Goal: Complete application form: Complete application form

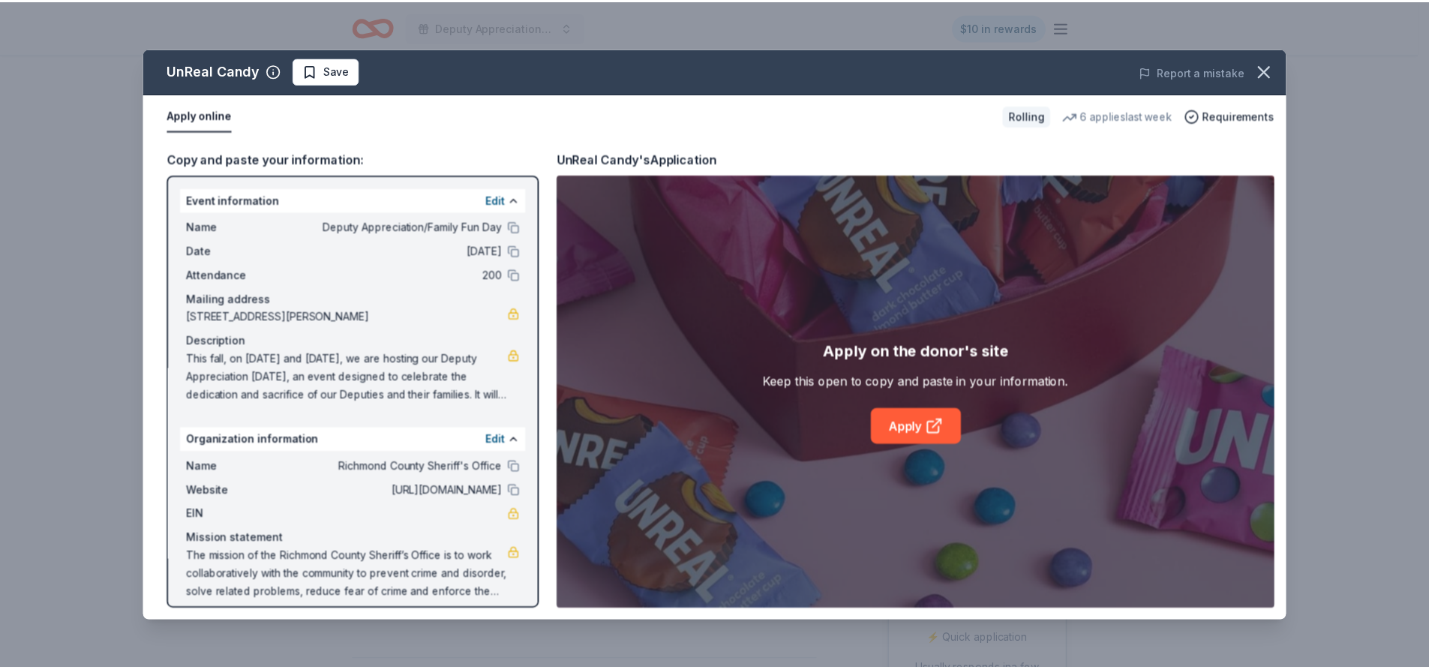
scroll to position [300, 0]
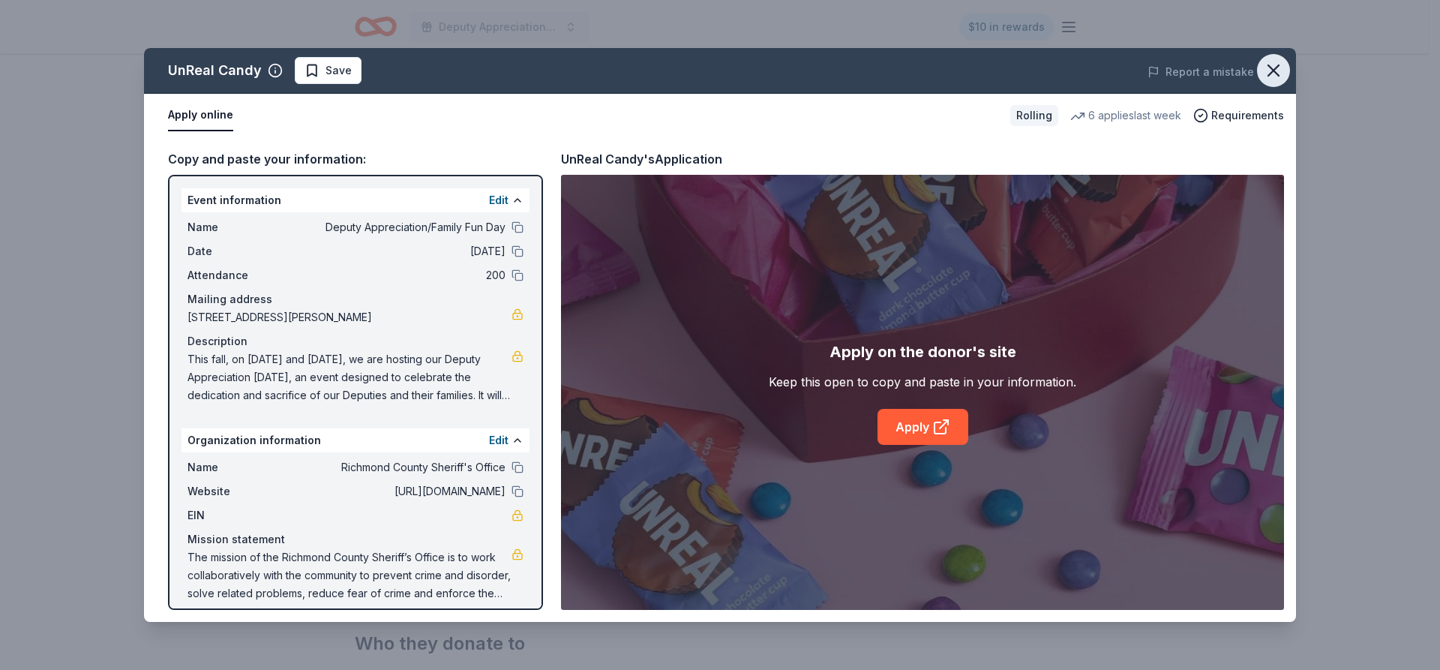
click at [1280, 71] on icon "button" at bounding box center [1273, 70] width 21 height 21
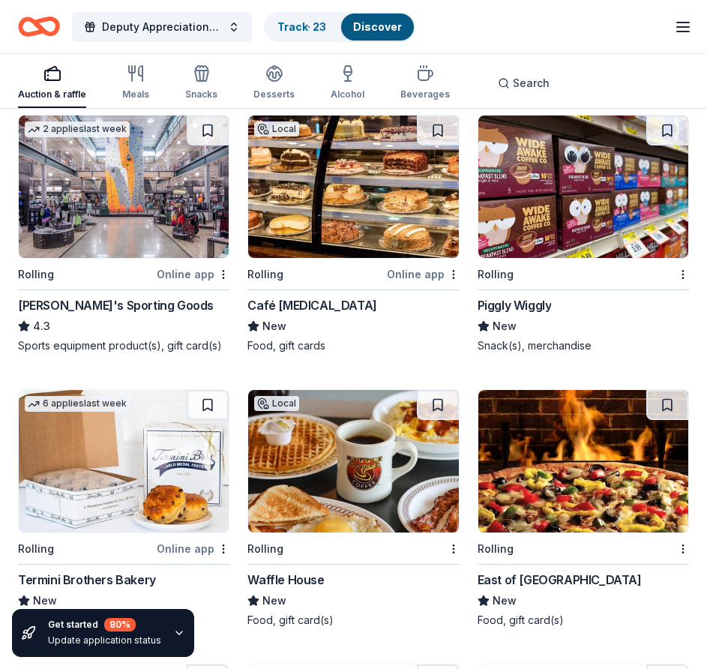
scroll to position [7809, 0]
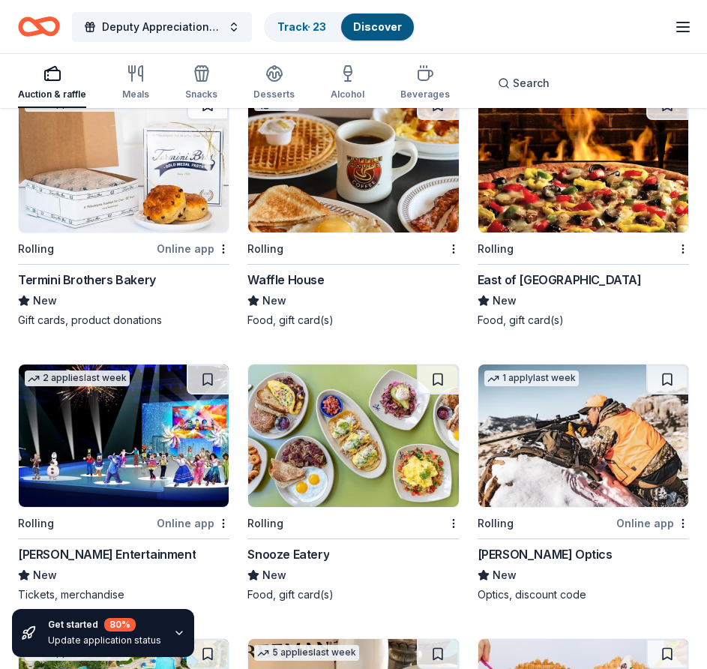
drag, startPoint x: 333, startPoint y: 166, endPoint x: 325, endPoint y: 170, distance: 9.1
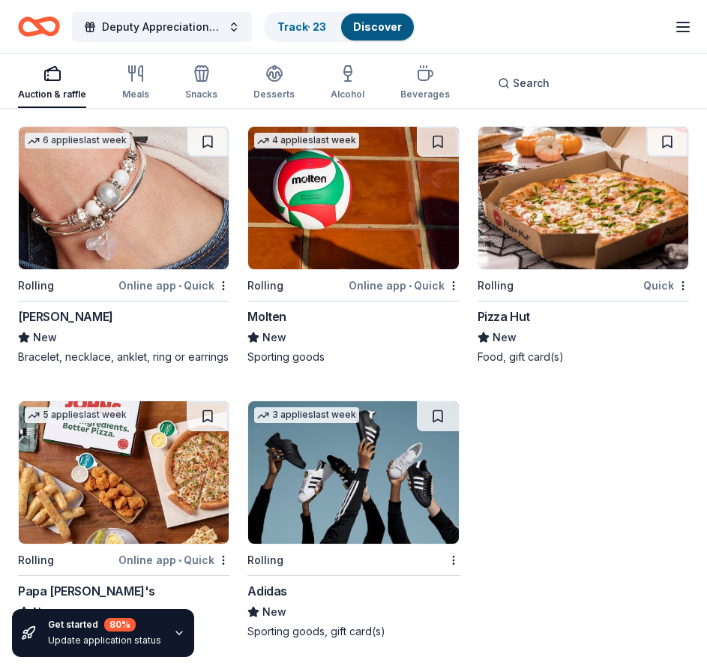
scroll to position [15624, 0]
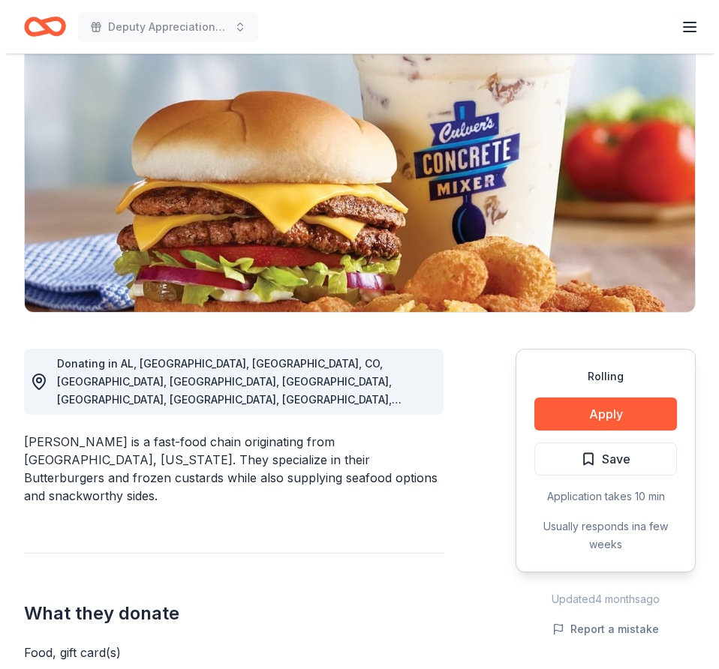
scroll to position [225, 0]
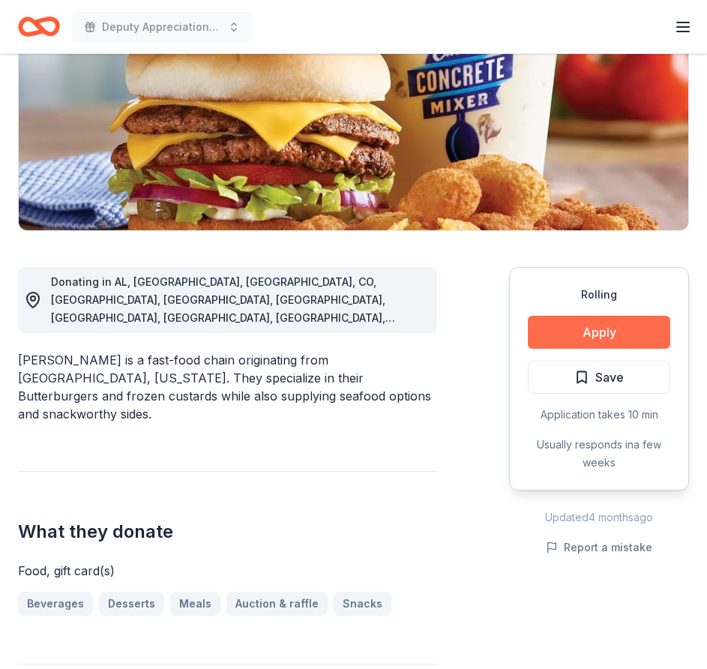
click at [605, 329] on button "Apply" at bounding box center [599, 332] width 143 height 33
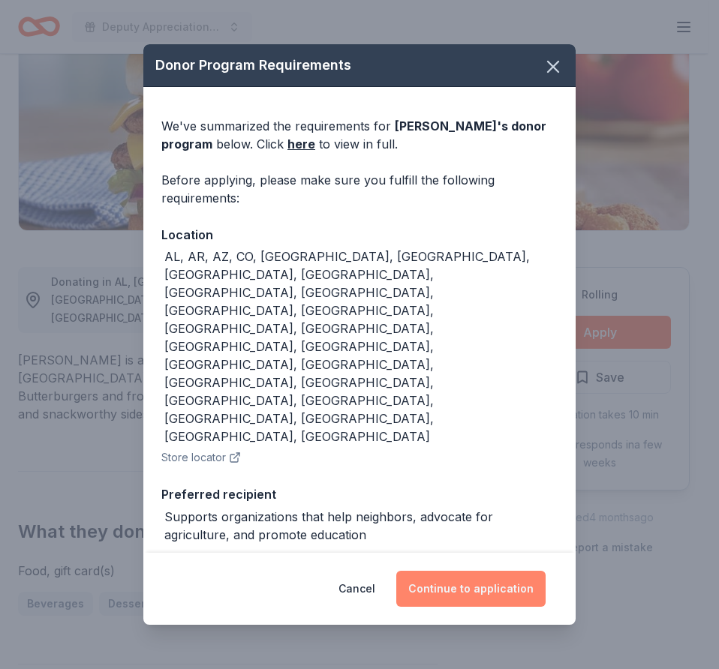
click at [483, 571] on button "Continue to application" at bounding box center [470, 589] width 149 height 36
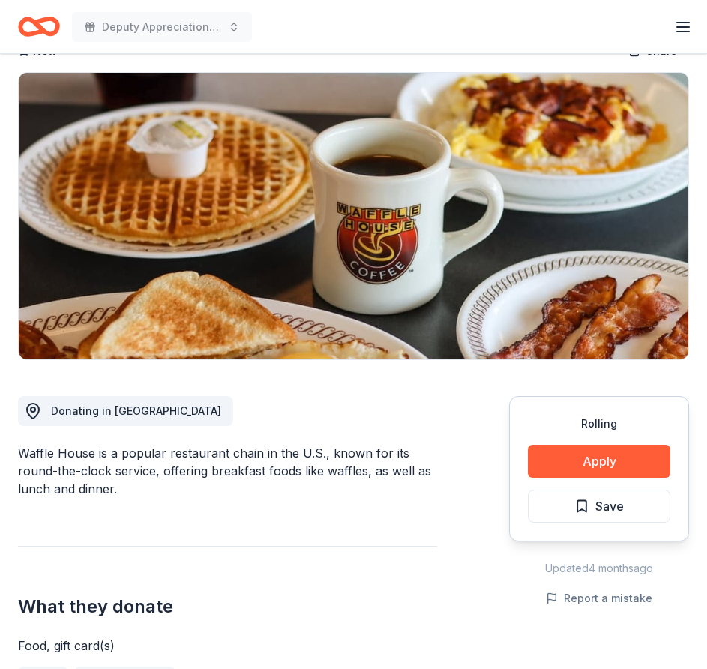
scroll to position [225, 0]
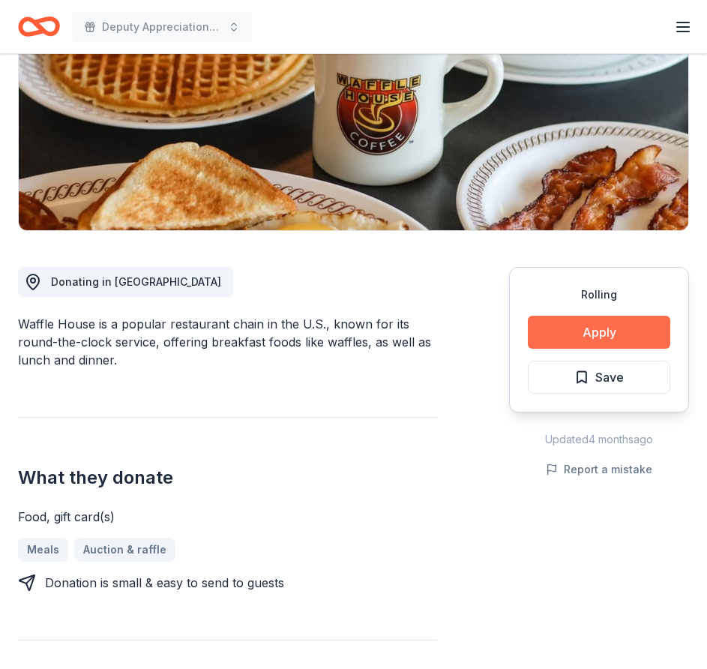
click at [602, 321] on button "Apply" at bounding box center [599, 332] width 143 height 33
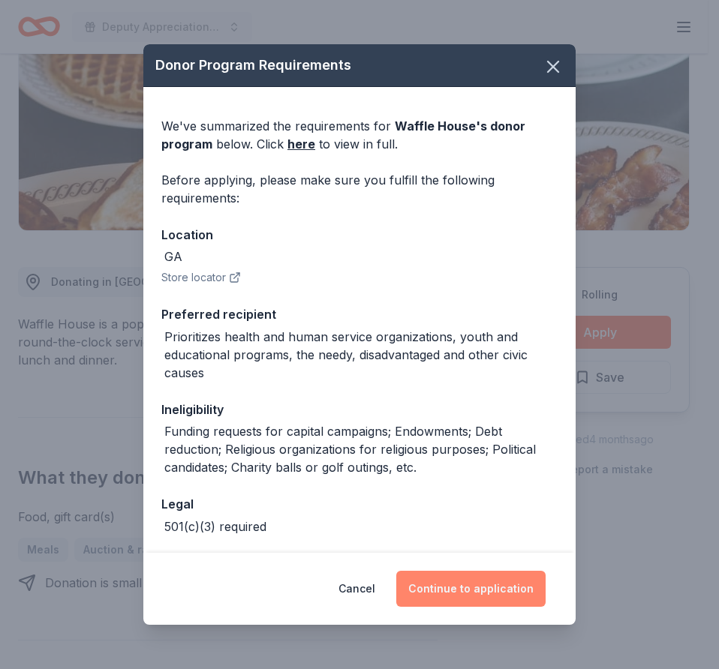
click at [482, 578] on button "Continue to application" at bounding box center [470, 589] width 149 height 36
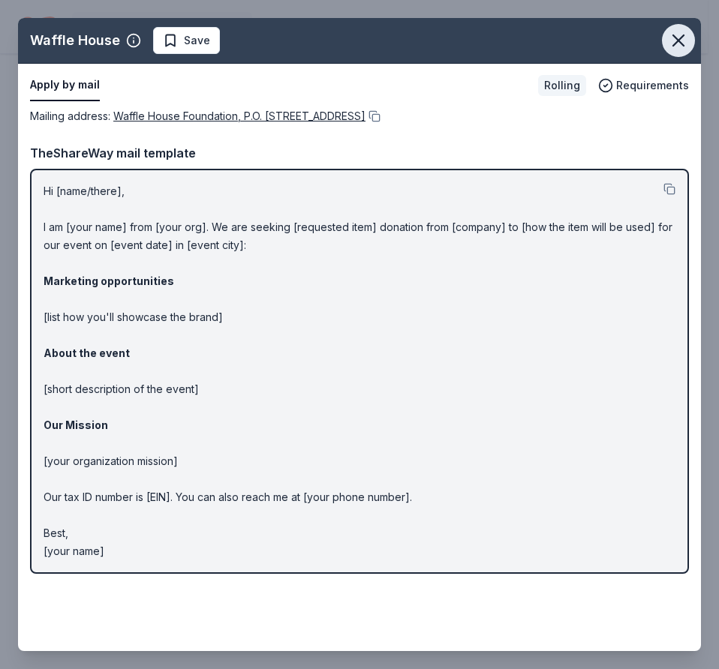
click at [680, 38] on icon "button" at bounding box center [678, 40] width 21 height 21
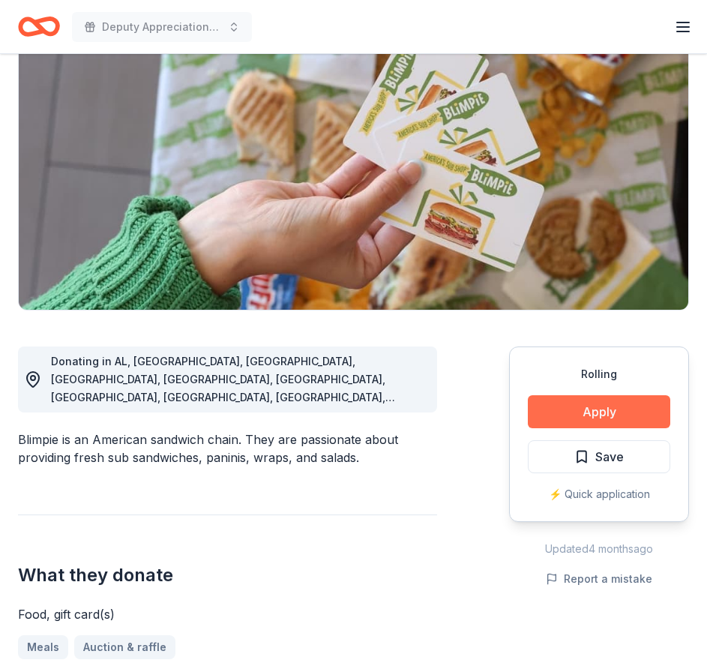
scroll to position [150, 0]
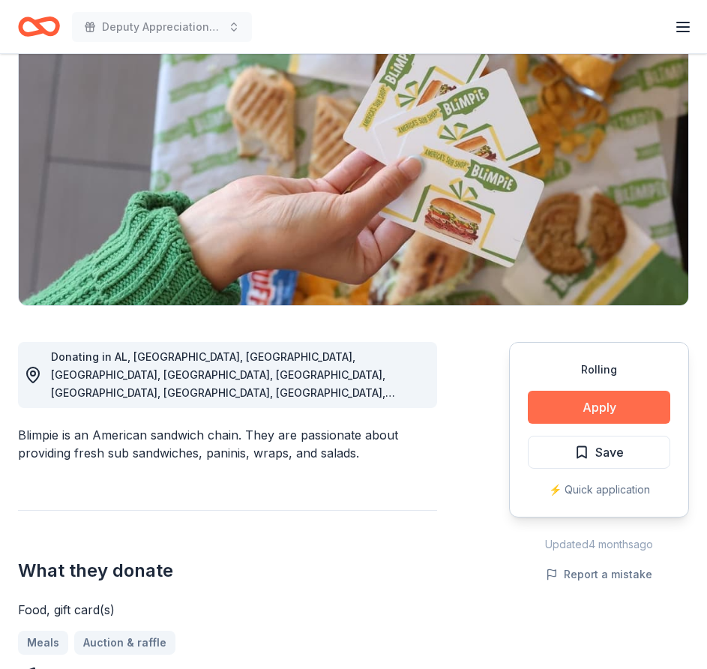
click at [592, 407] on button "Apply" at bounding box center [599, 407] width 143 height 33
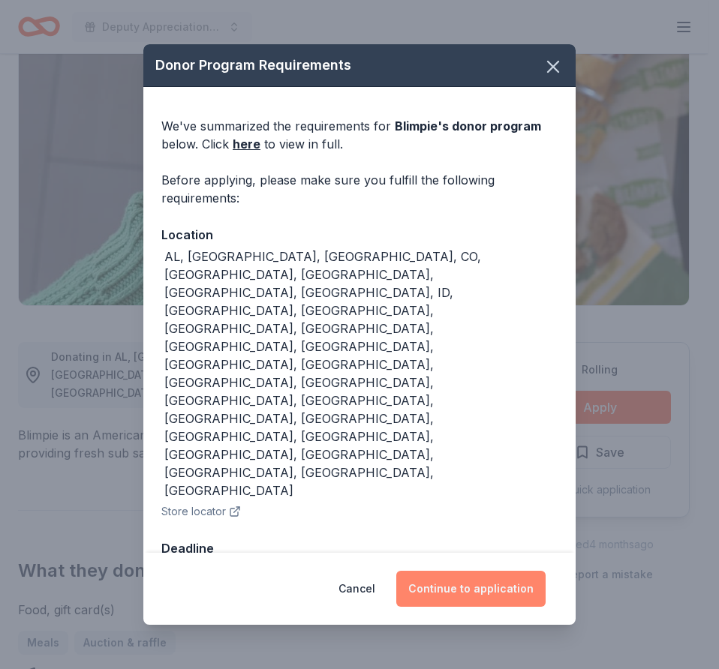
click at [483, 571] on button "Continue to application" at bounding box center [470, 589] width 149 height 36
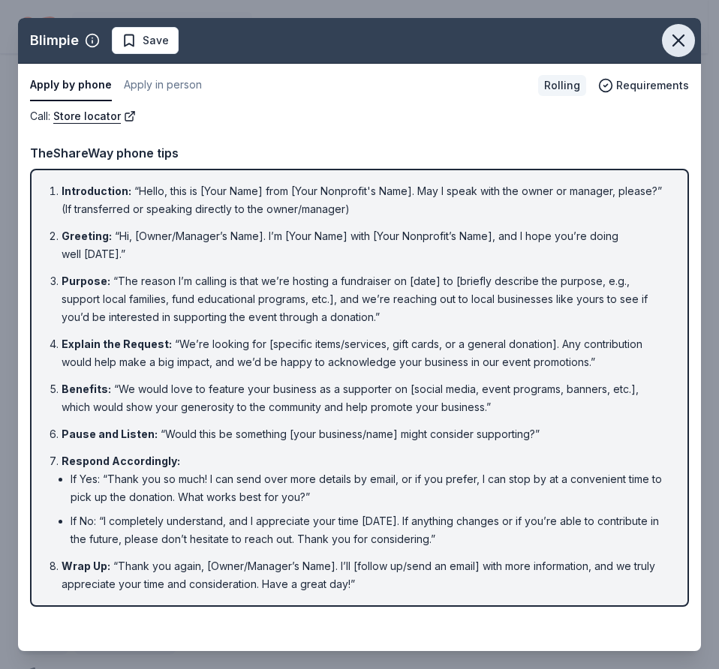
click at [674, 41] on icon "button" at bounding box center [678, 40] width 21 height 21
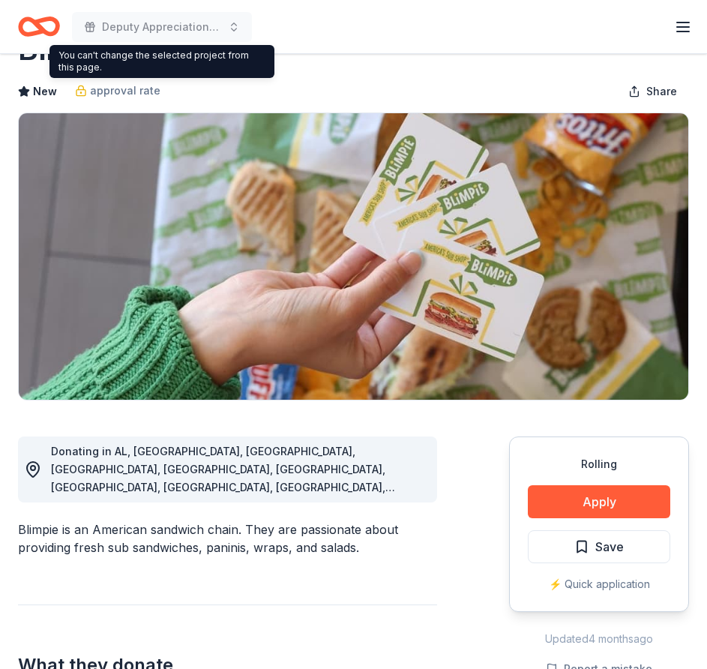
scroll to position [0, 0]
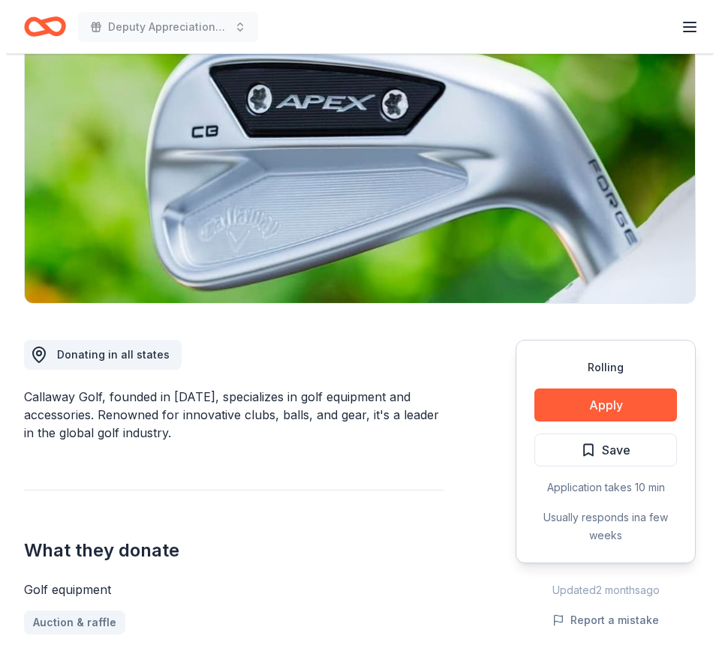
scroll to position [150, 0]
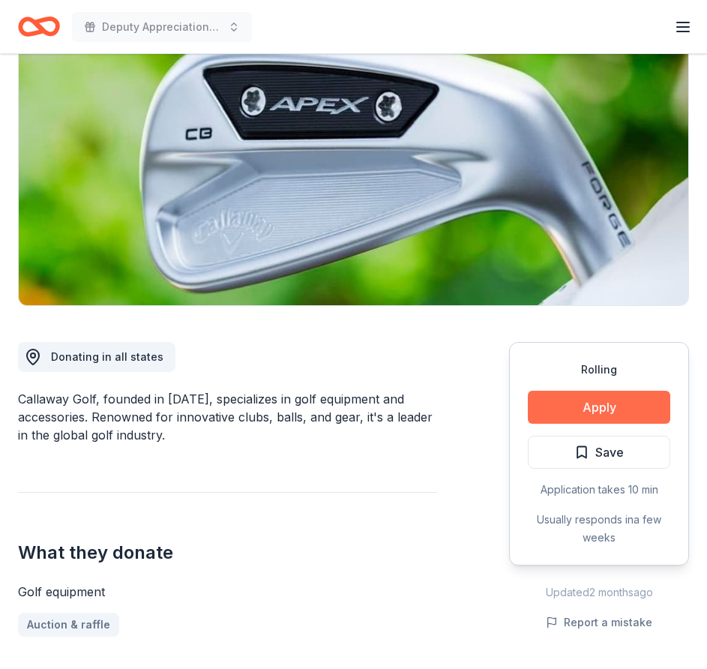
click at [607, 408] on button "Apply" at bounding box center [599, 407] width 143 height 33
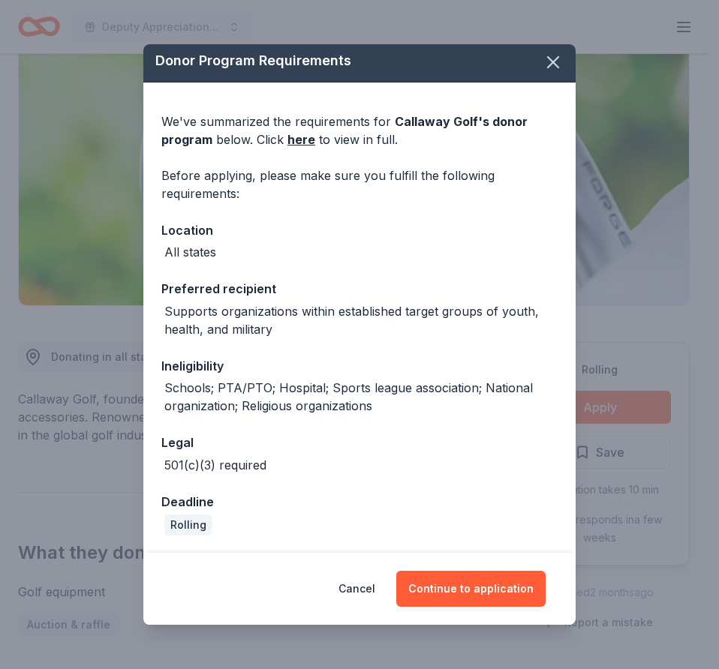
scroll to position [5, 0]
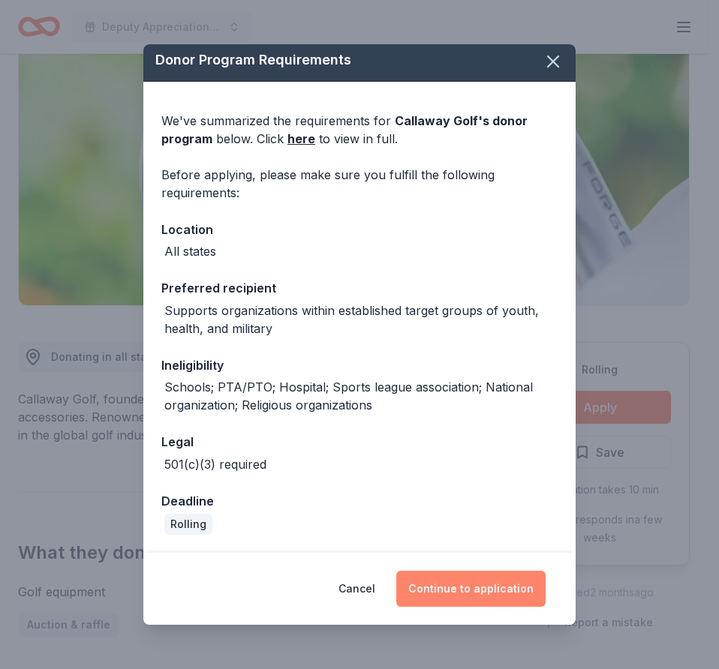
click at [485, 583] on button "Continue to application" at bounding box center [470, 589] width 149 height 36
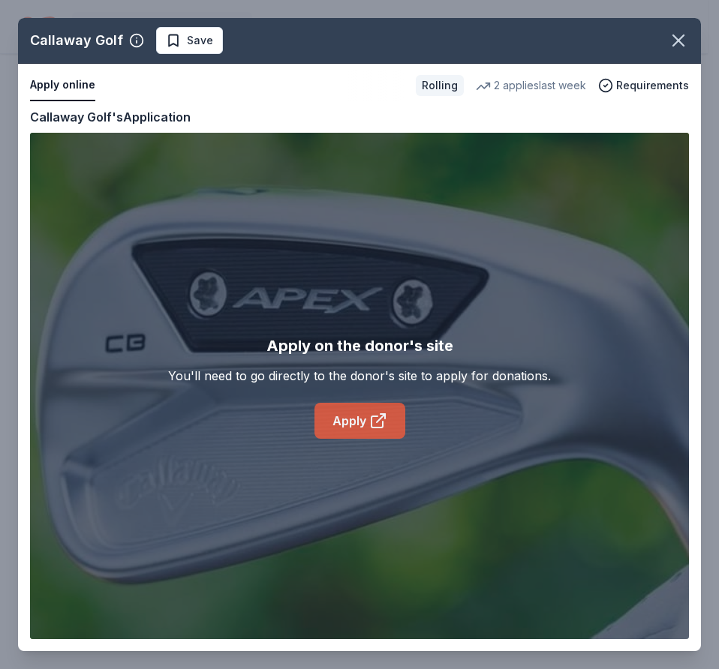
click at [368, 415] on link "Apply" at bounding box center [359, 421] width 91 height 36
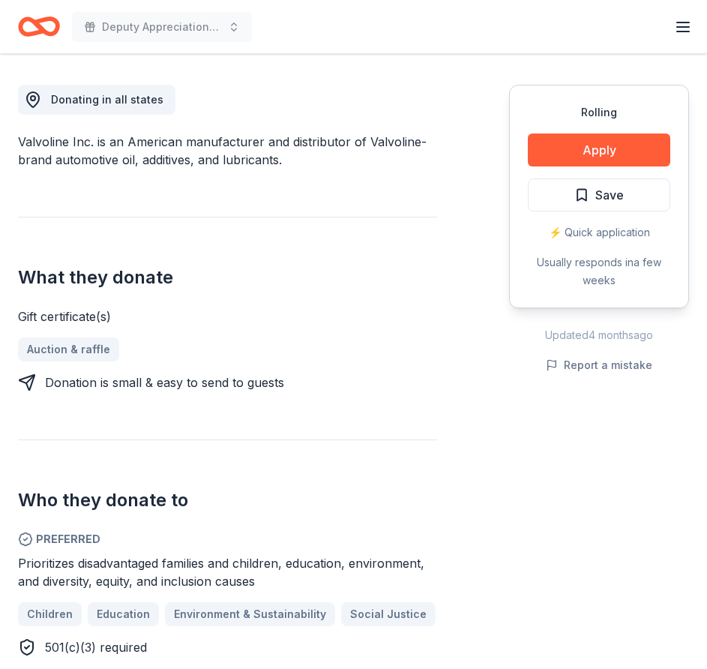
scroll to position [450, 0]
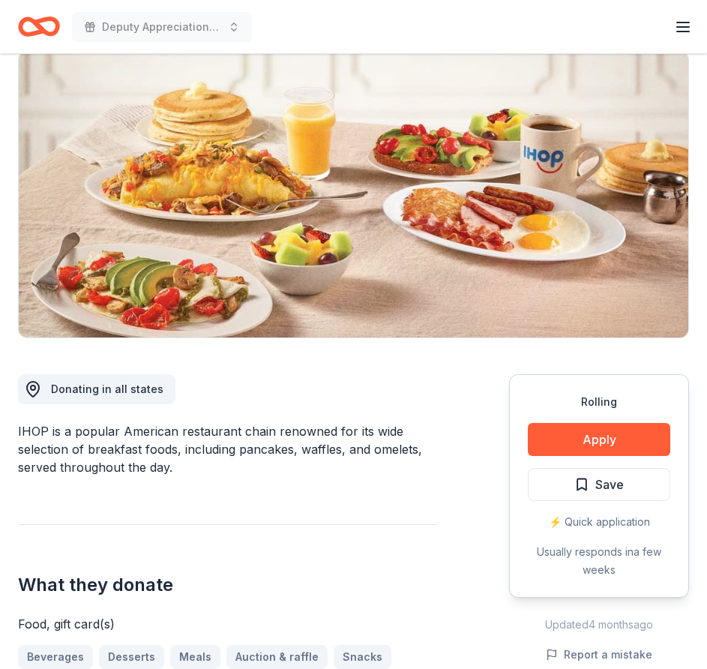
scroll to position [300, 0]
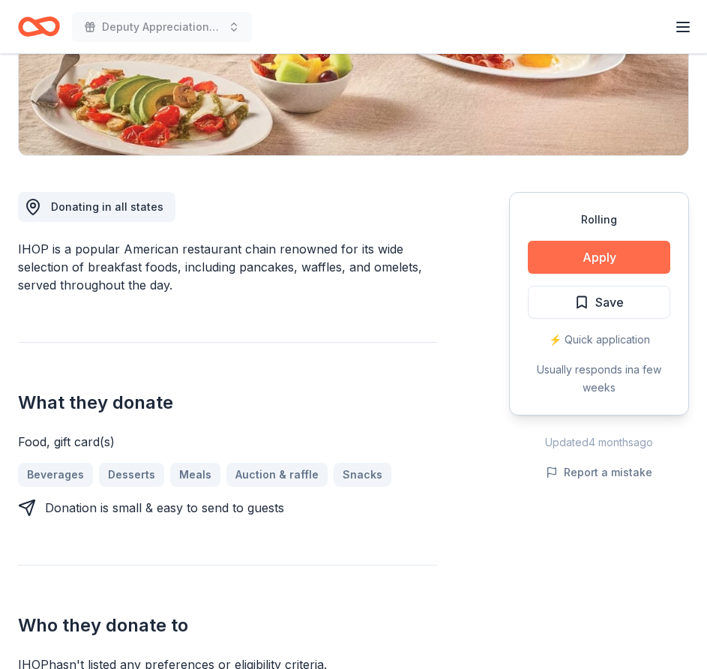
click at [580, 263] on button "Apply" at bounding box center [599, 257] width 143 height 33
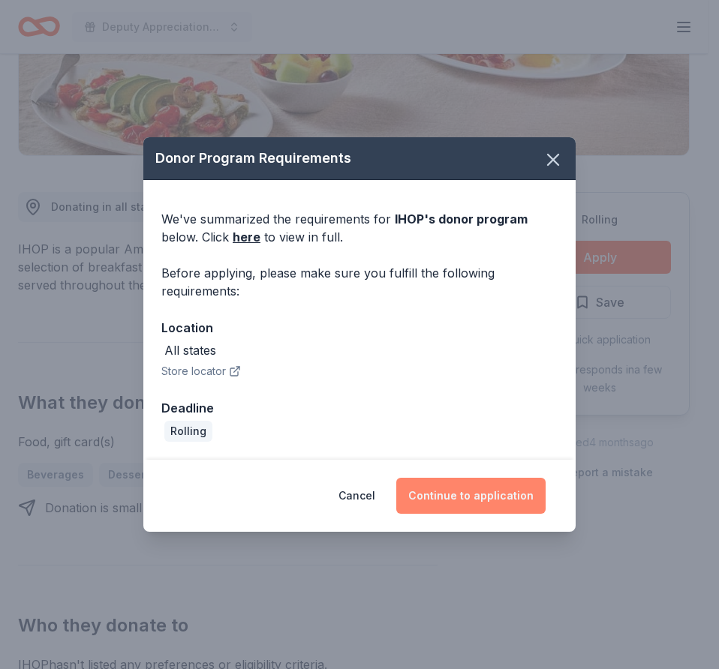
click at [479, 494] on button "Continue to application" at bounding box center [470, 496] width 149 height 36
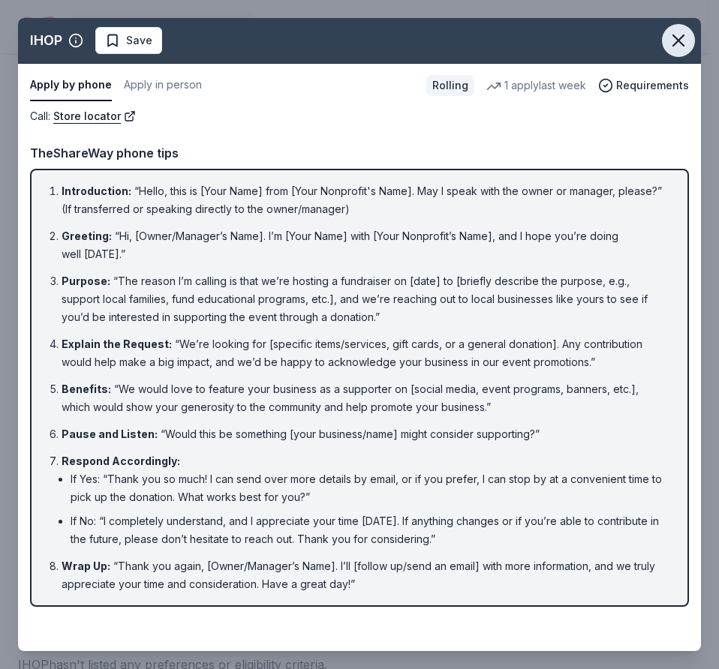
click at [680, 44] on icon "button" at bounding box center [678, 40] width 21 height 21
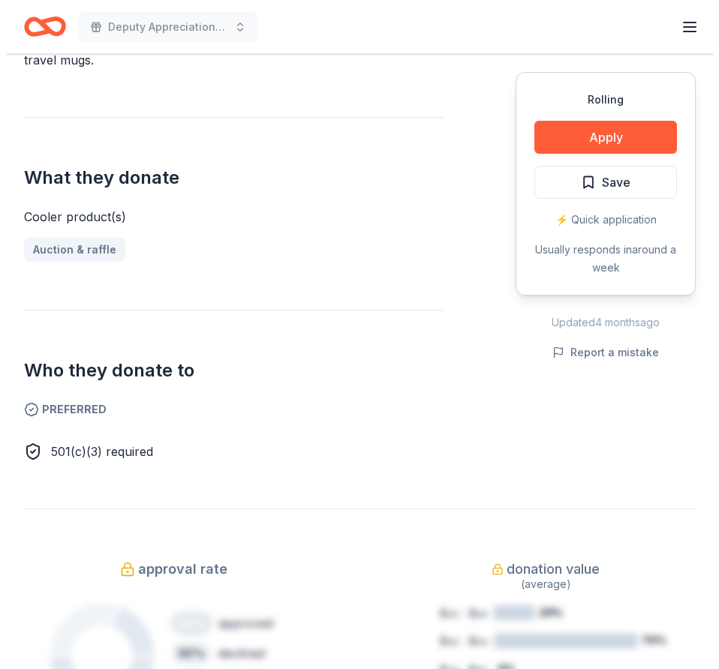
scroll to position [225, 0]
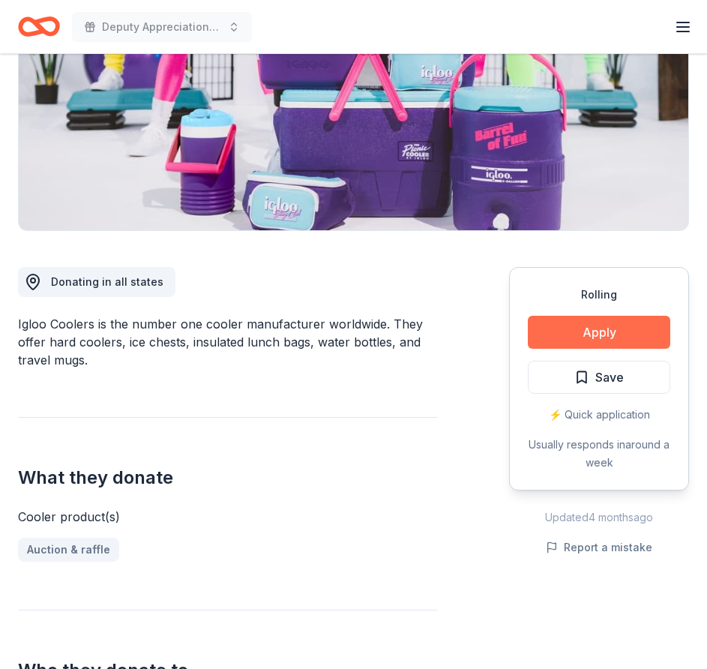
click at [571, 335] on button "Apply" at bounding box center [599, 332] width 143 height 33
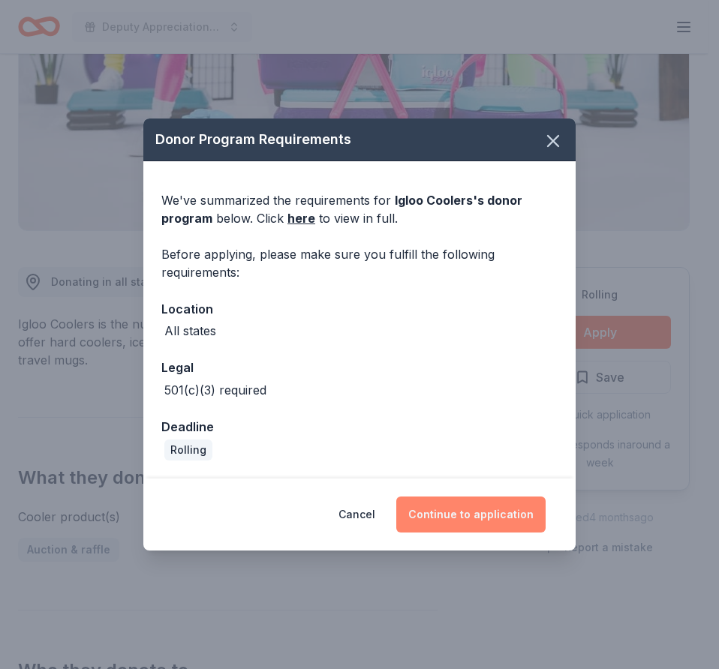
click at [494, 503] on button "Continue to application" at bounding box center [470, 515] width 149 height 36
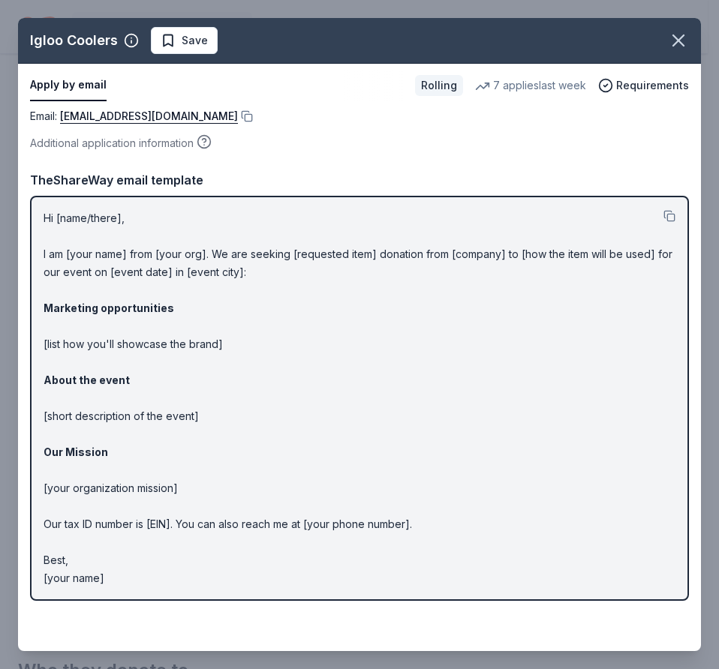
click at [325, 205] on div "Hi [name/there], I am [your name] from [your org]. We are seeking [requested it…" at bounding box center [359, 398] width 659 height 405
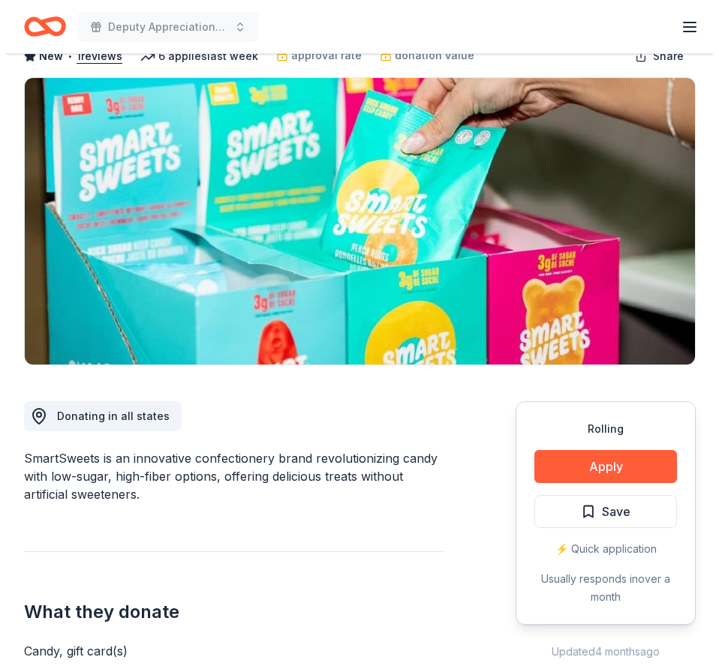
scroll to position [225, 0]
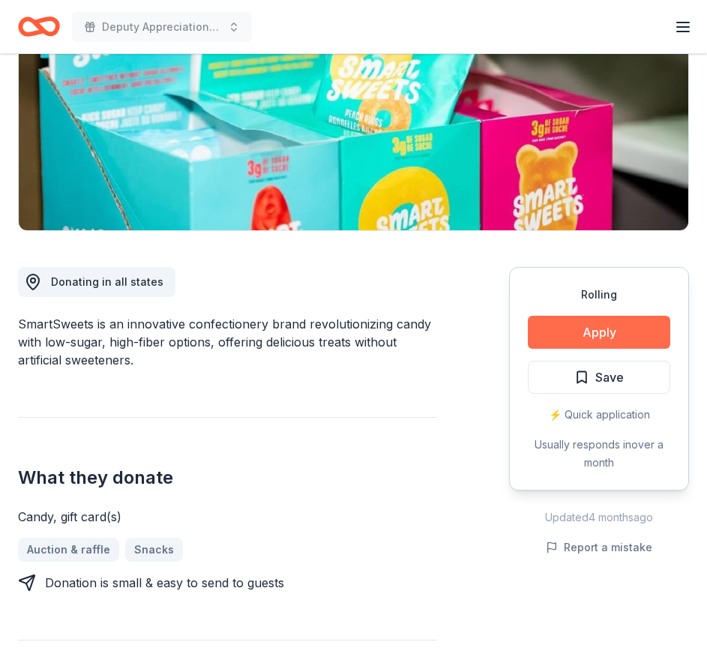
click at [580, 332] on button "Apply" at bounding box center [599, 332] width 143 height 33
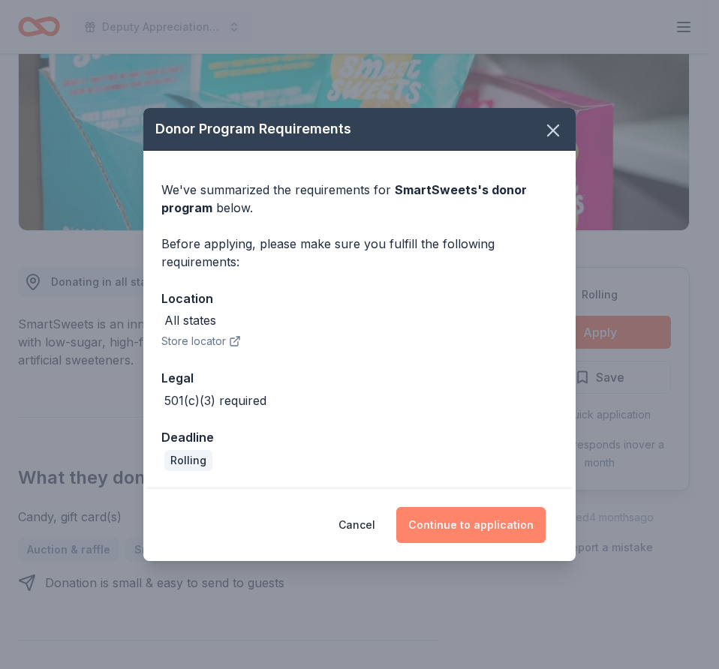
click at [472, 524] on button "Continue to application" at bounding box center [470, 525] width 149 height 36
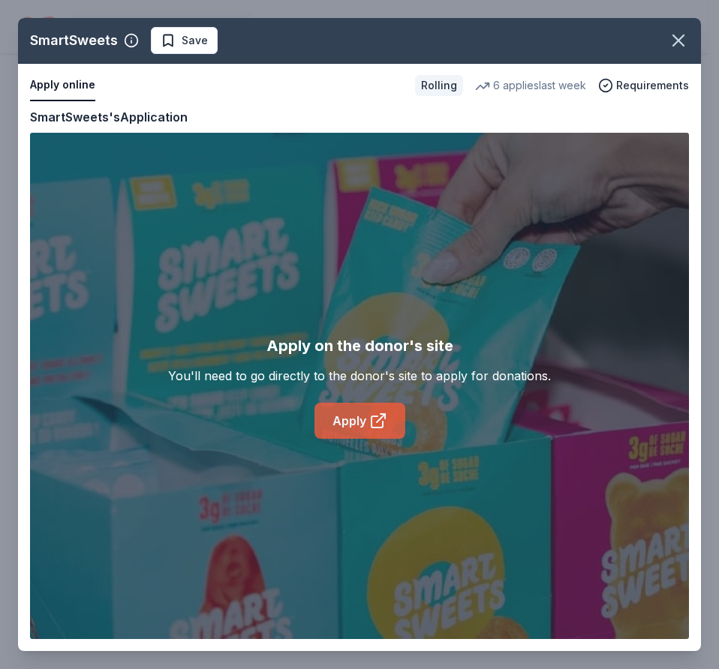
click at [349, 424] on link "Apply" at bounding box center [359, 421] width 91 height 36
